Goal: Navigation & Orientation: Find specific page/section

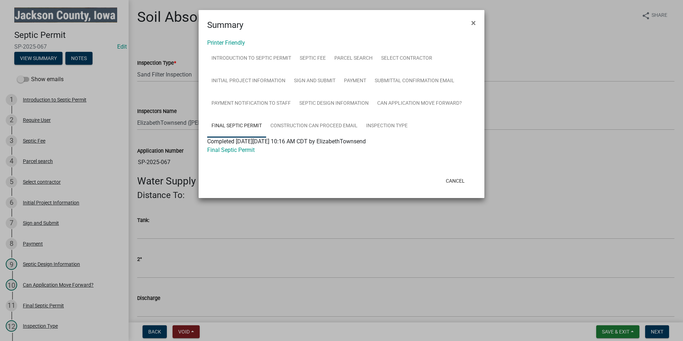
select select "8b01e099-4a24-4825-befa-1c944ae133b5"
select select "a3873a1b-6e26-41c8-b1e9-189df5d0ae8c"
click at [472, 22] on span "×" at bounding box center [473, 23] width 5 height 10
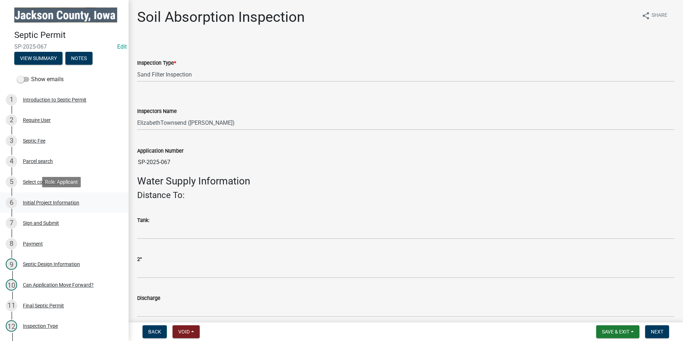
click at [53, 200] on div "Initial Project Information" at bounding box center [51, 202] width 56 height 5
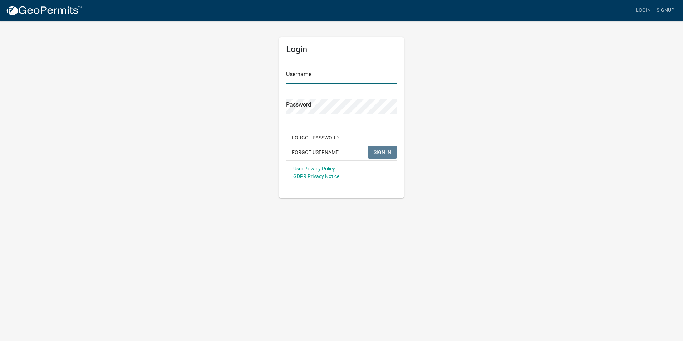
type input "ElizabethTownsend"
click at [385, 154] on span "SIGN IN" at bounding box center [382, 152] width 17 height 6
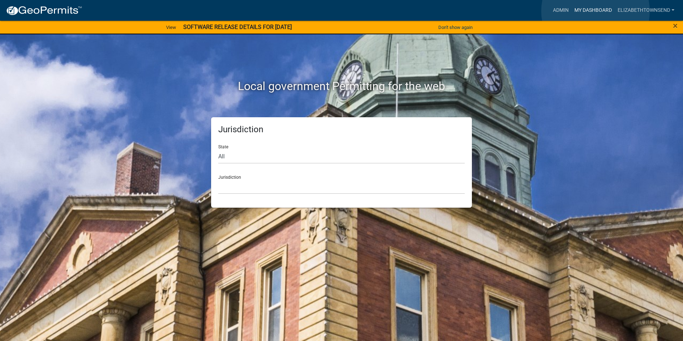
click at [595, 11] on link "My Dashboard" at bounding box center [592, 11] width 43 height 14
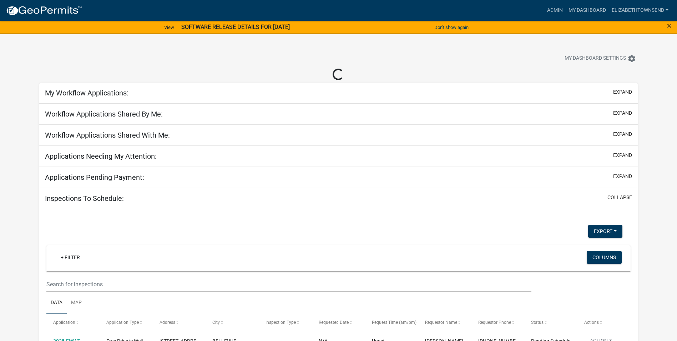
select select "3: 100"
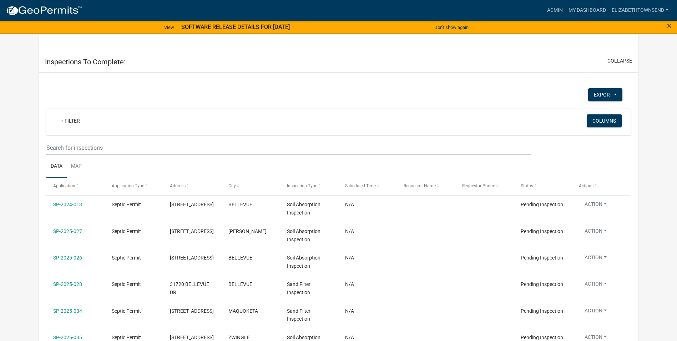
scroll to position [321, 0]
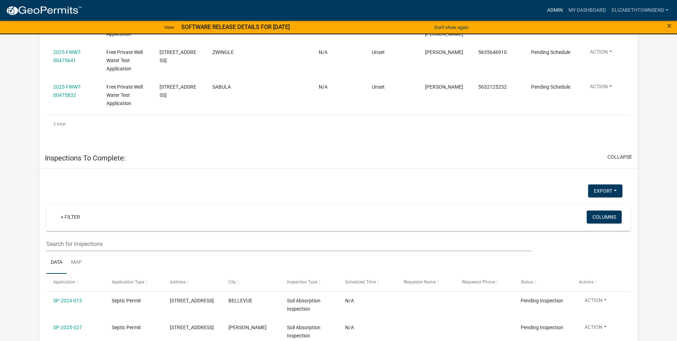
click at [553, 9] on link "Admin" at bounding box center [555, 11] width 21 height 14
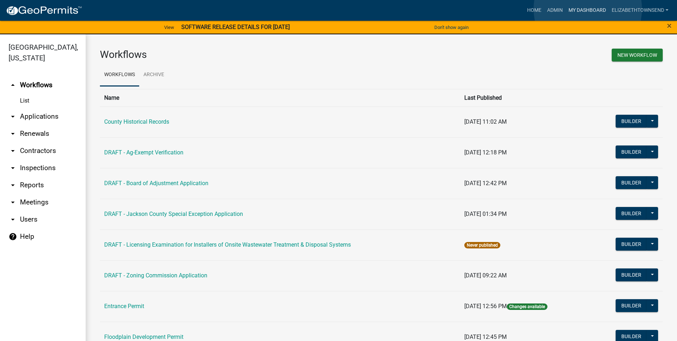
click at [588, 9] on link "My Dashboard" at bounding box center [587, 11] width 43 height 14
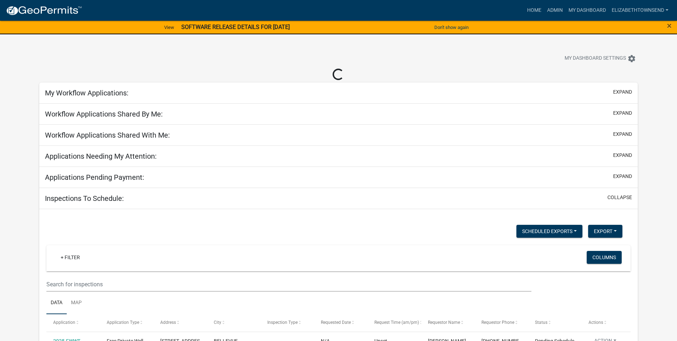
select select "3: 100"
